Goal: Task Accomplishment & Management: Manage account settings

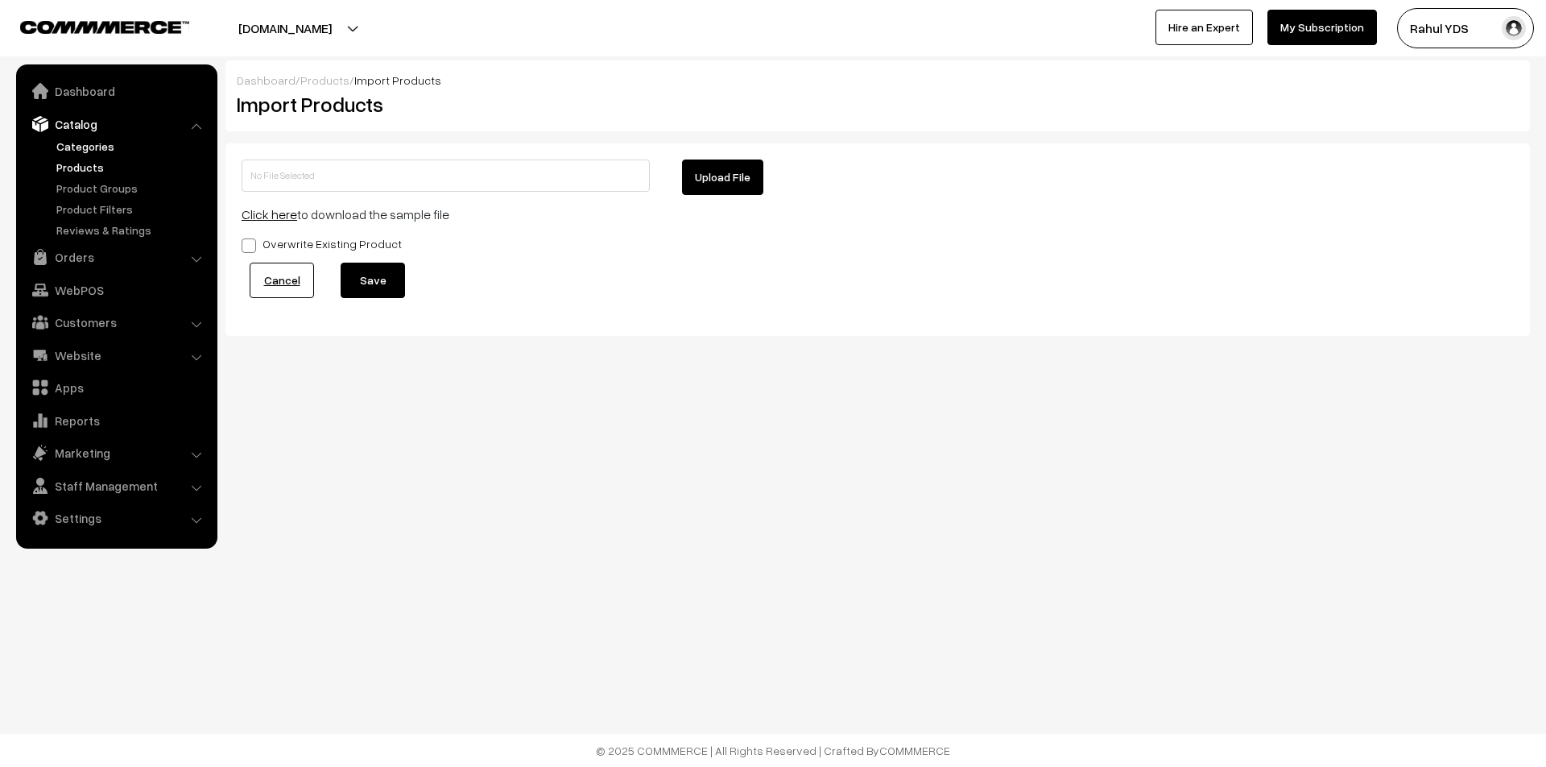
click at [93, 141] on link "Categories" at bounding box center [131, 146] width 159 height 17
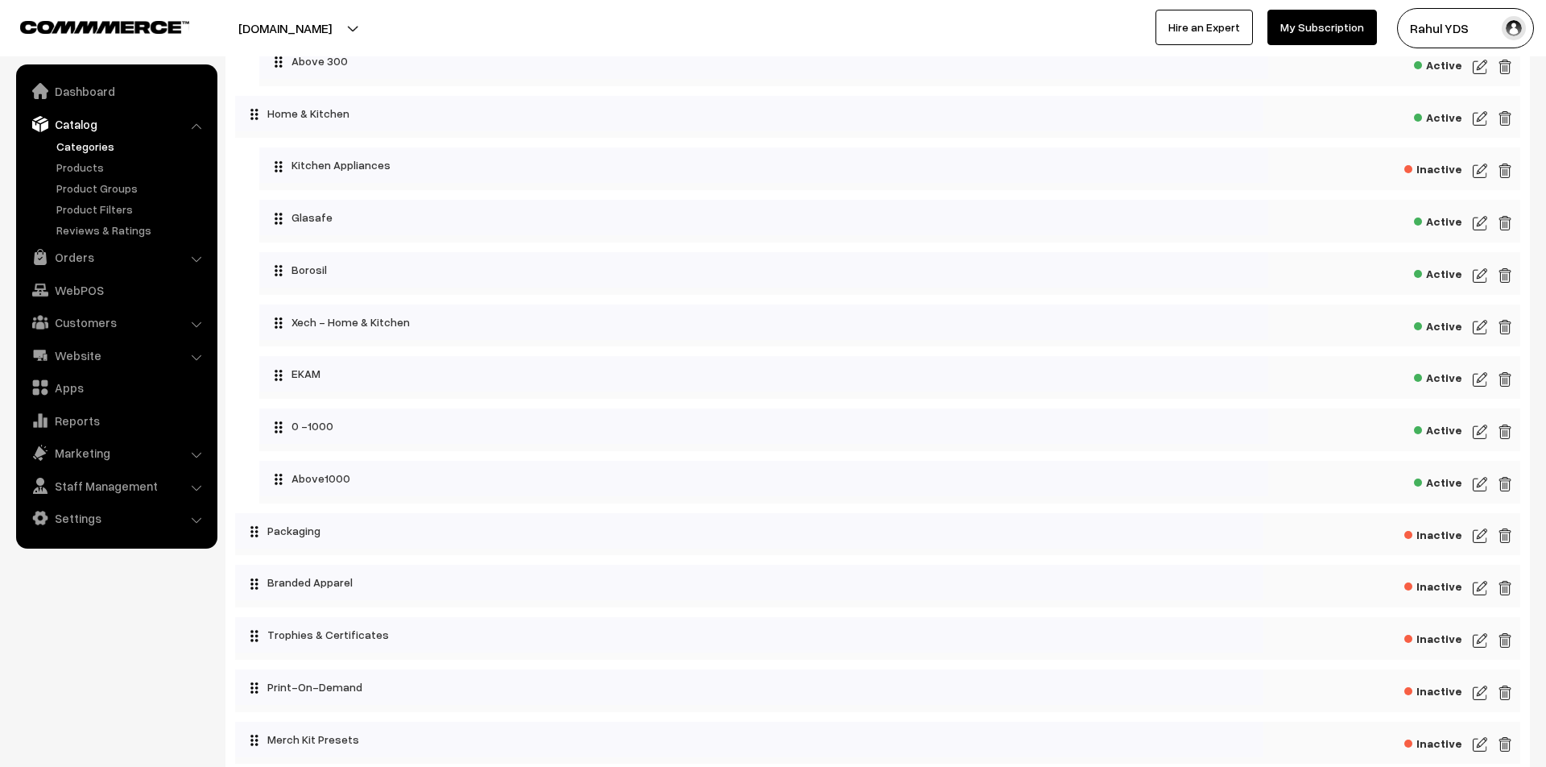
scroll to position [6225, 0]
click at [1508, 176] on img at bounding box center [1505, 166] width 14 height 19
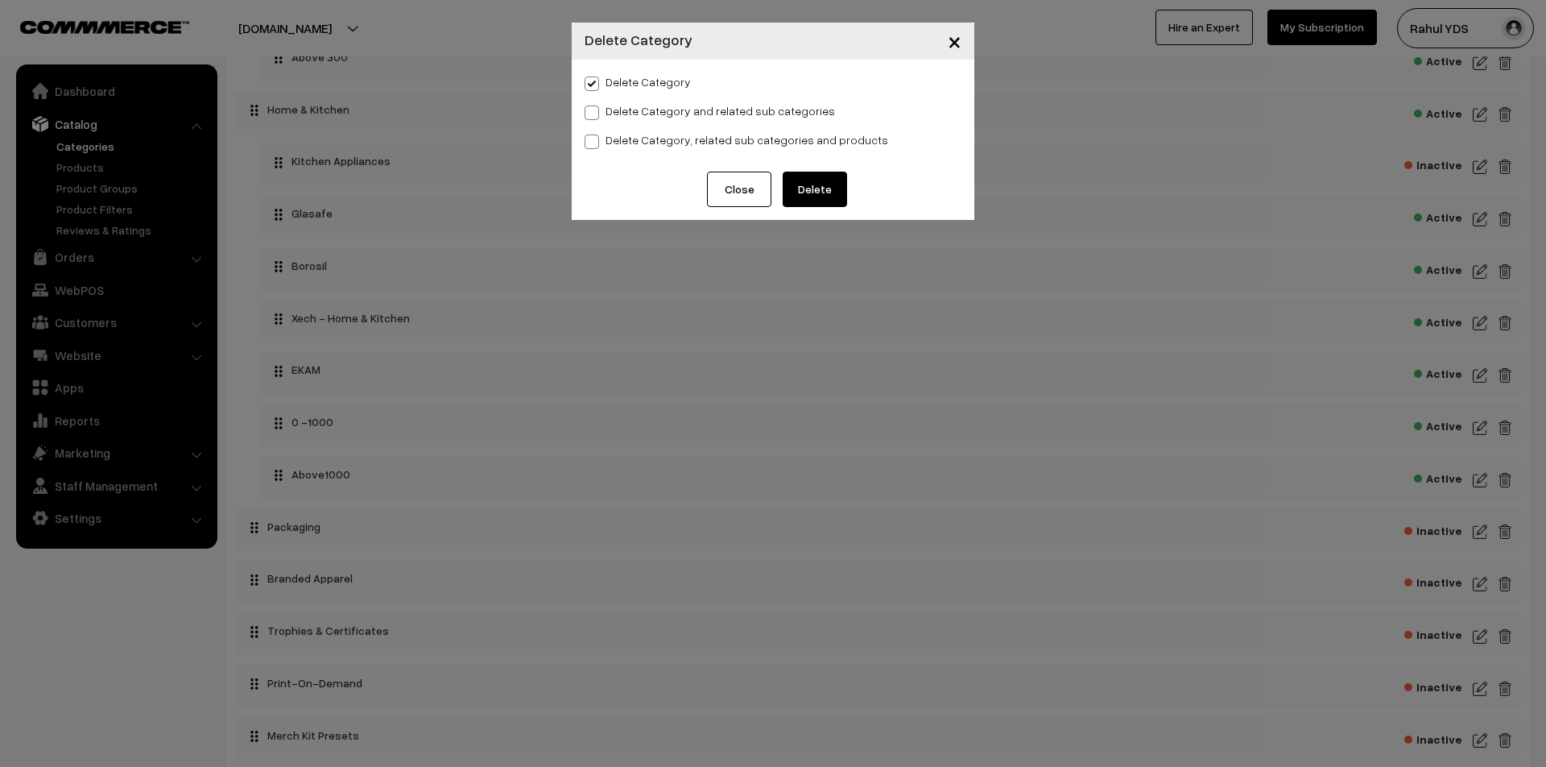
click at [820, 184] on button "Delete" at bounding box center [815, 189] width 64 height 35
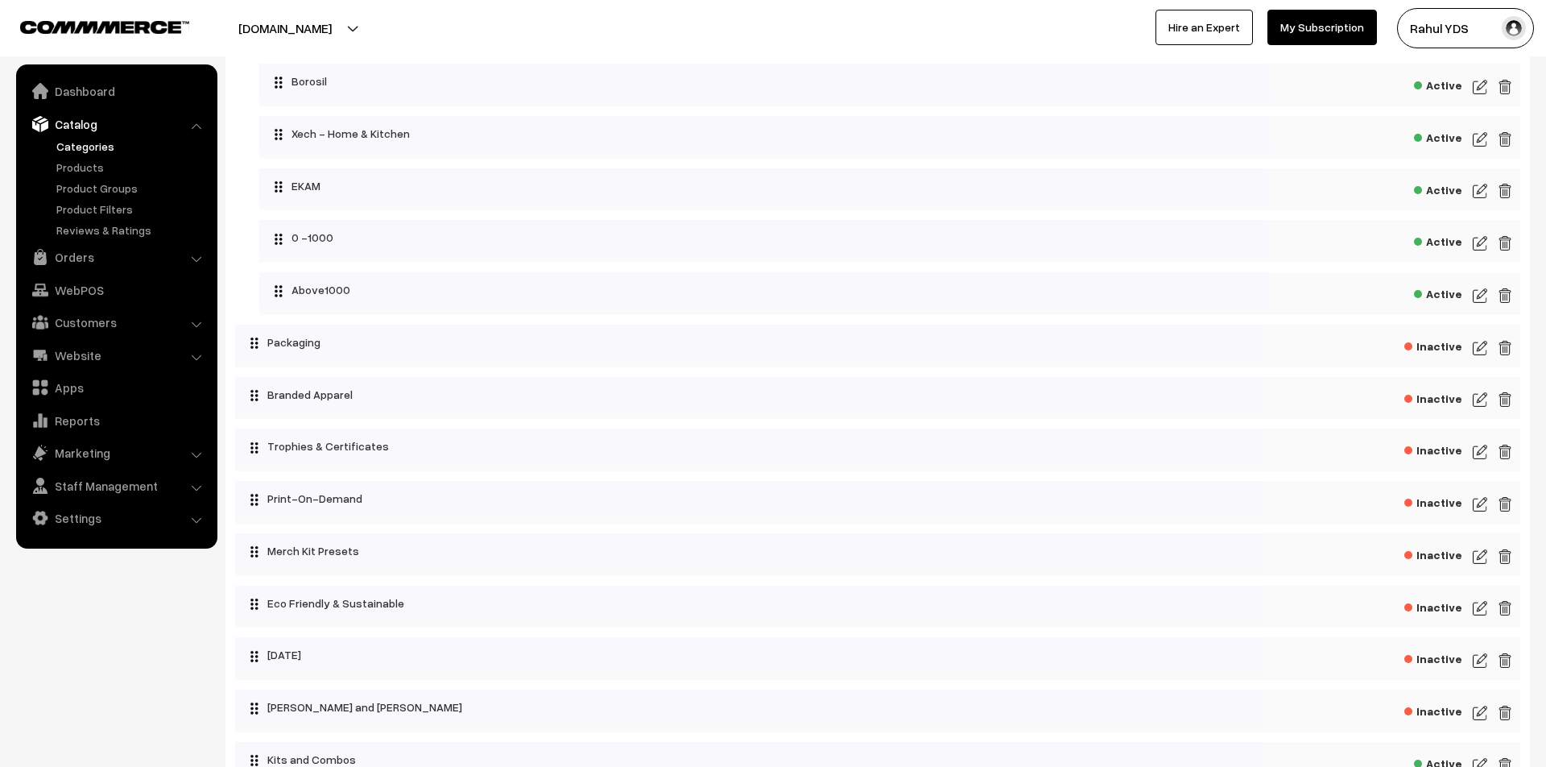
scroll to position [6375, 0]
